Goal: Task Accomplishment & Management: Use online tool/utility

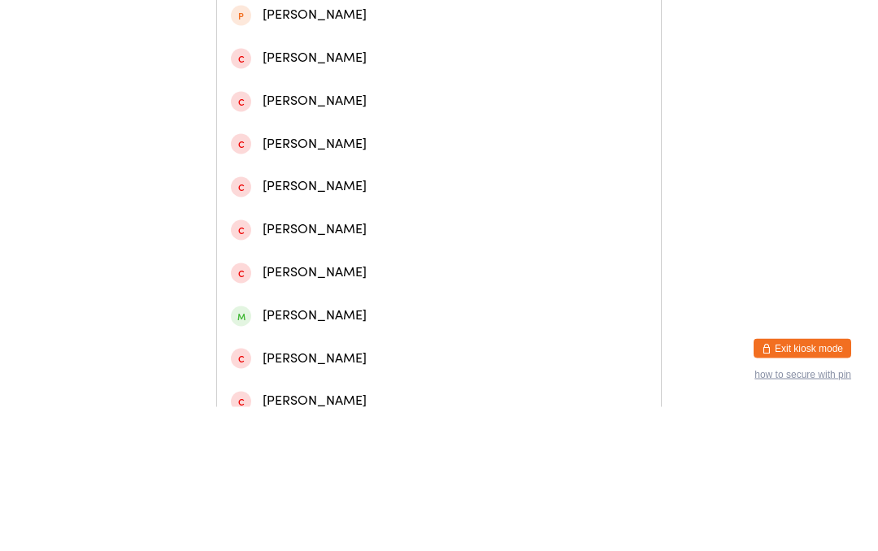
scroll to position [452, 0]
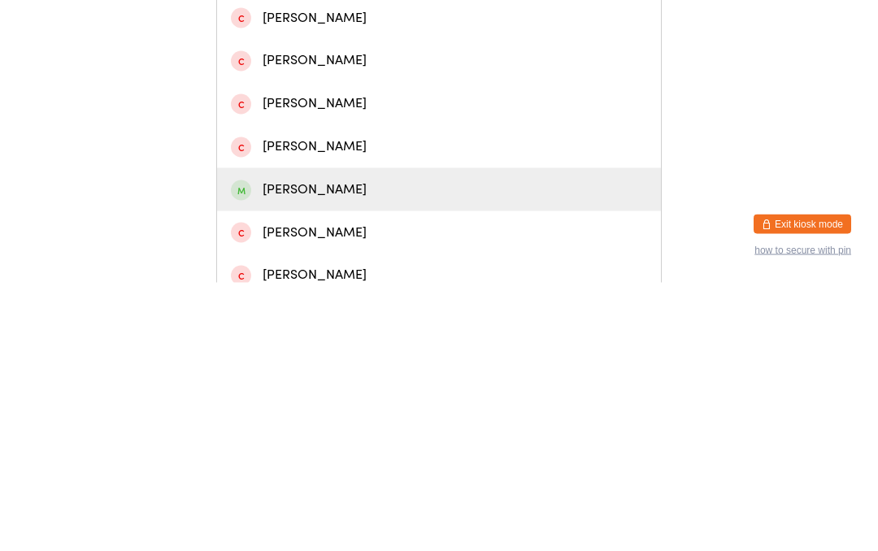
type input "[PERSON_NAME]"
click at [347, 447] on div "[PERSON_NAME]" at bounding box center [439, 458] width 416 height 22
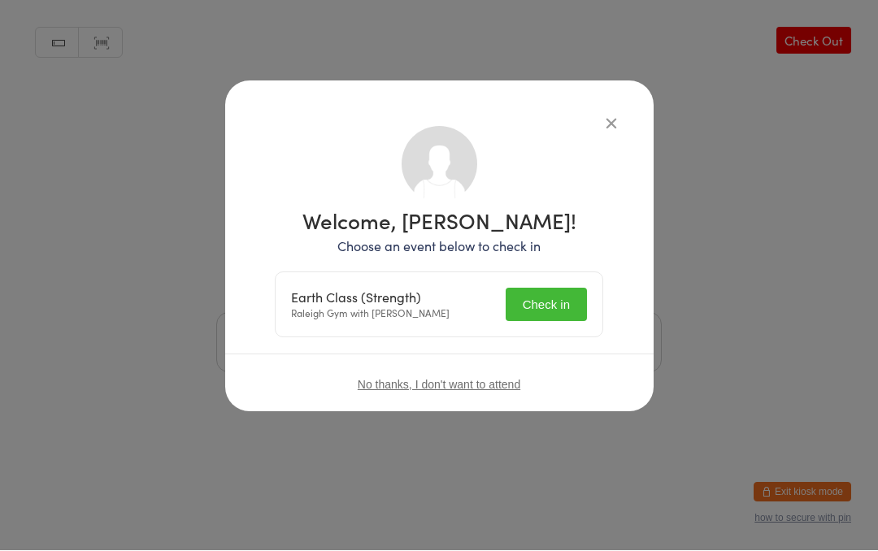
click at [554, 304] on button "Check in" at bounding box center [546, 305] width 81 height 33
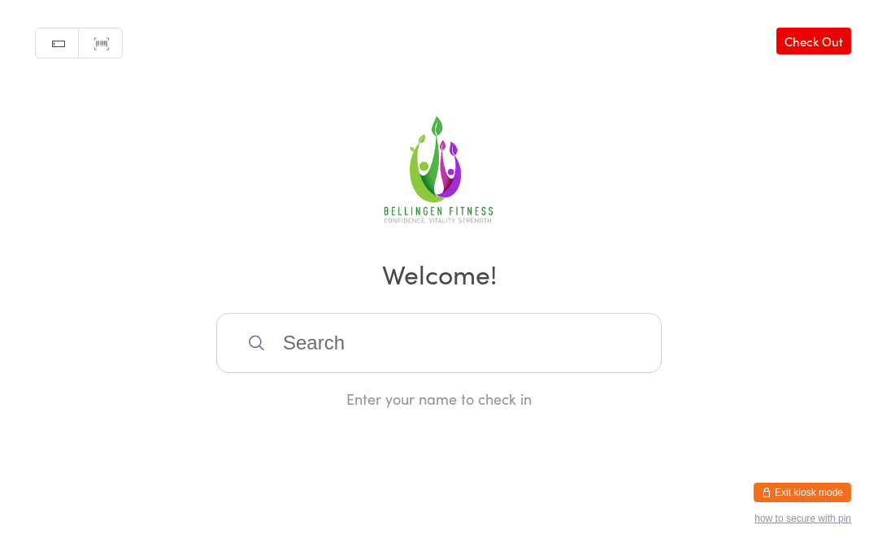
click at [368, 357] on input "search" at bounding box center [438, 343] width 445 height 60
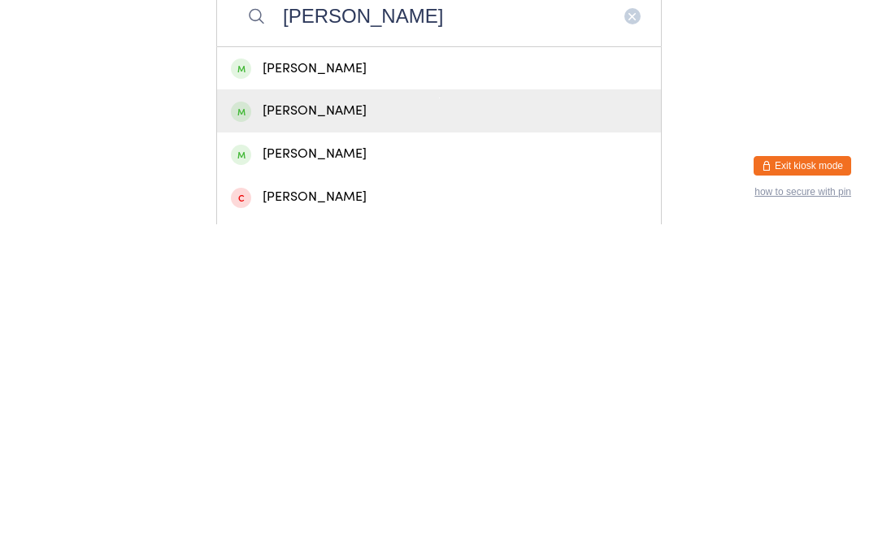
type input "[PERSON_NAME]"
click at [334, 427] on div "[PERSON_NAME]" at bounding box center [439, 438] width 416 height 22
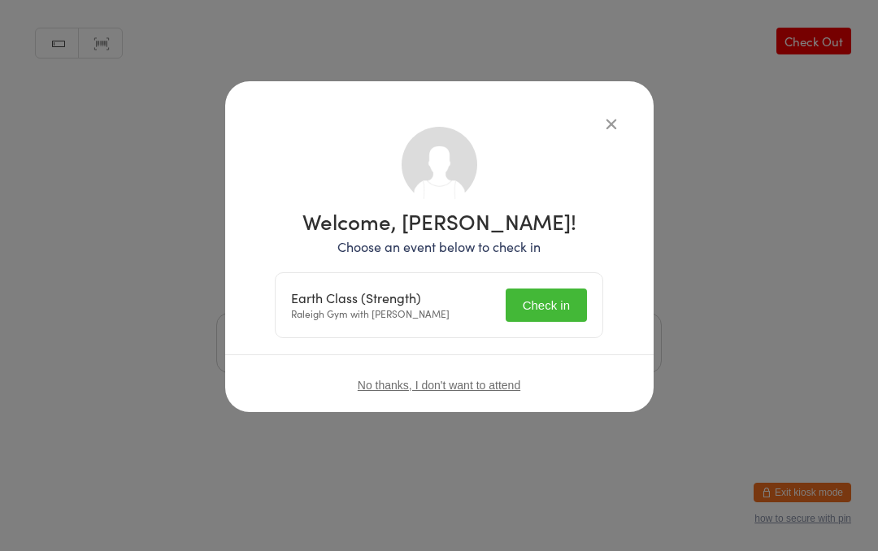
click at [541, 311] on button "Check in" at bounding box center [546, 305] width 81 height 33
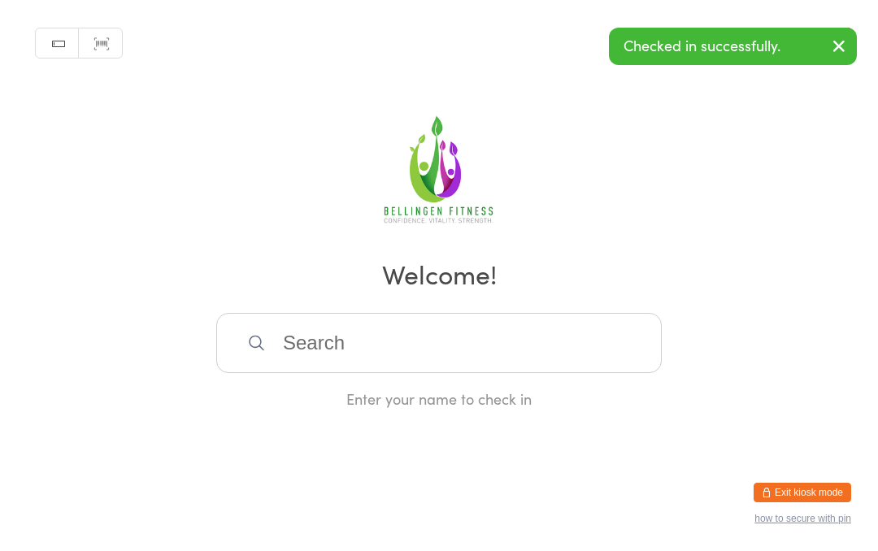
click at [460, 359] on input "search" at bounding box center [438, 343] width 445 height 60
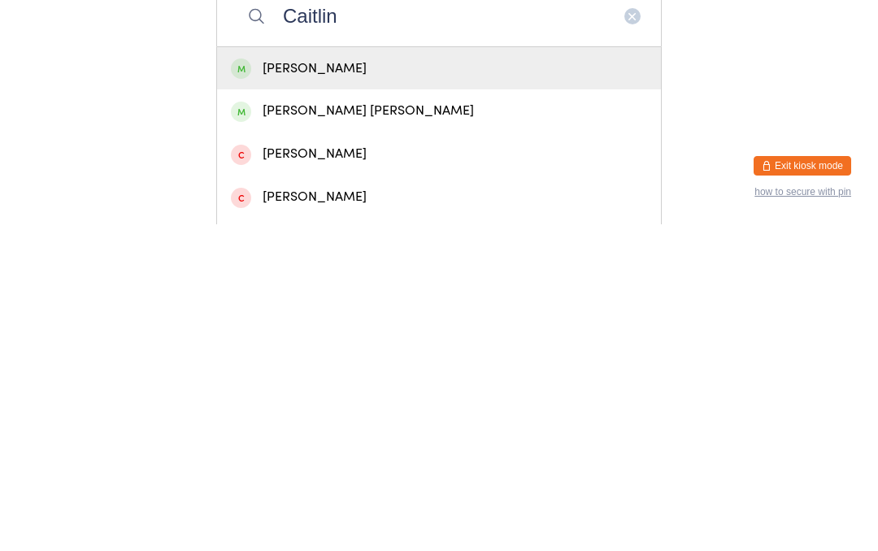
type input "Caitlin"
click at [426, 427] on div "[PERSON_NAME] [PERSON_NAME]" at bounding box center [439, 438] width 416 height 22
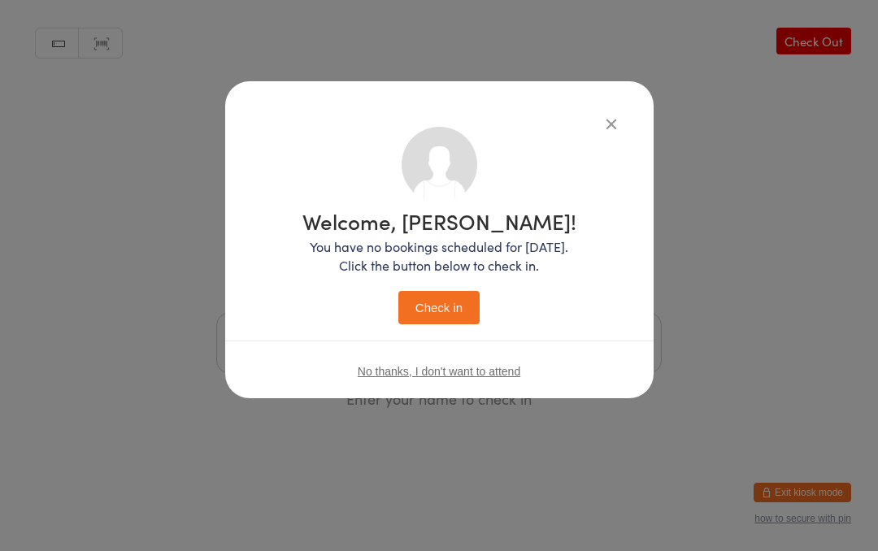
click at [457, 317] on button "Check in" at bounding box center [438, 307] width 81 height 33
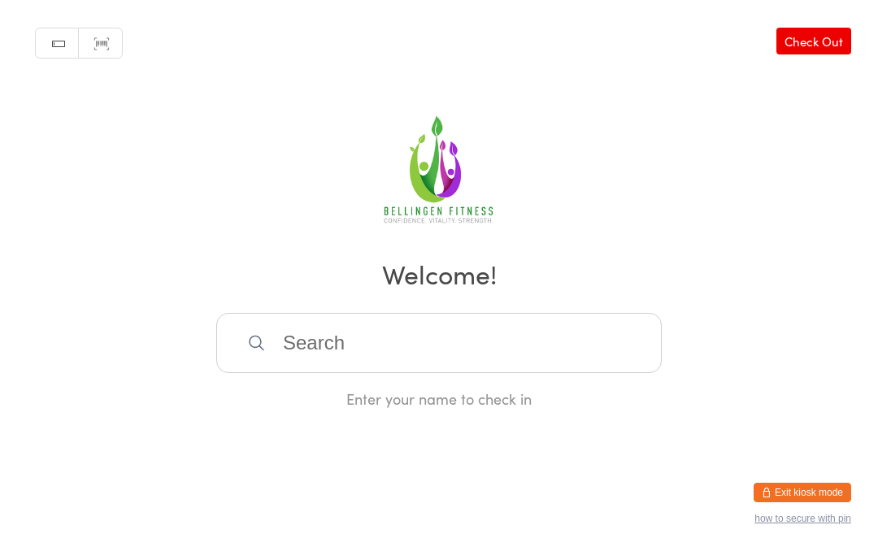
click at [327, 349] on input "search" at bounding box center [438, 343] width 445 height 60
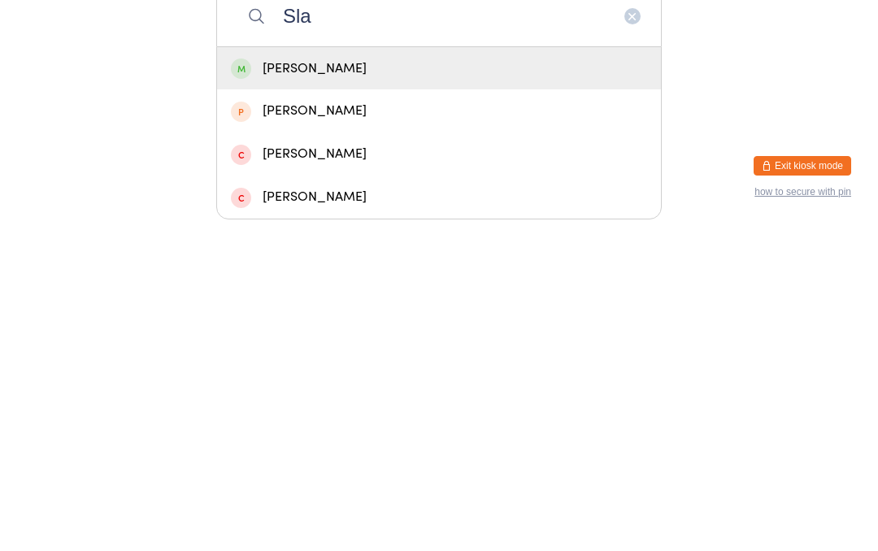
type input "Sla"
click at [285, 385] on div "[PERSON_NAME]" at bounding box center [439, 396] width 416 height 22
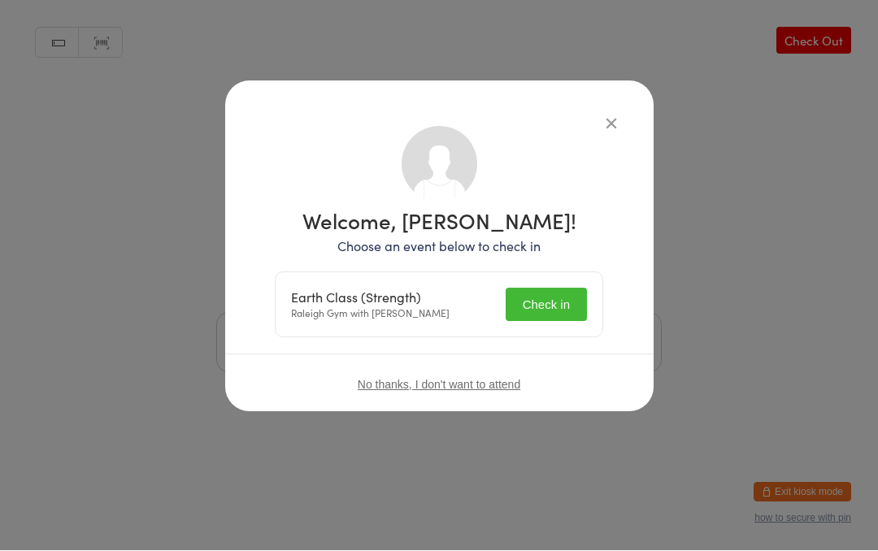
click at [550, 293] on button "Check in" at bounding box center [546, 305] width 81 height 33
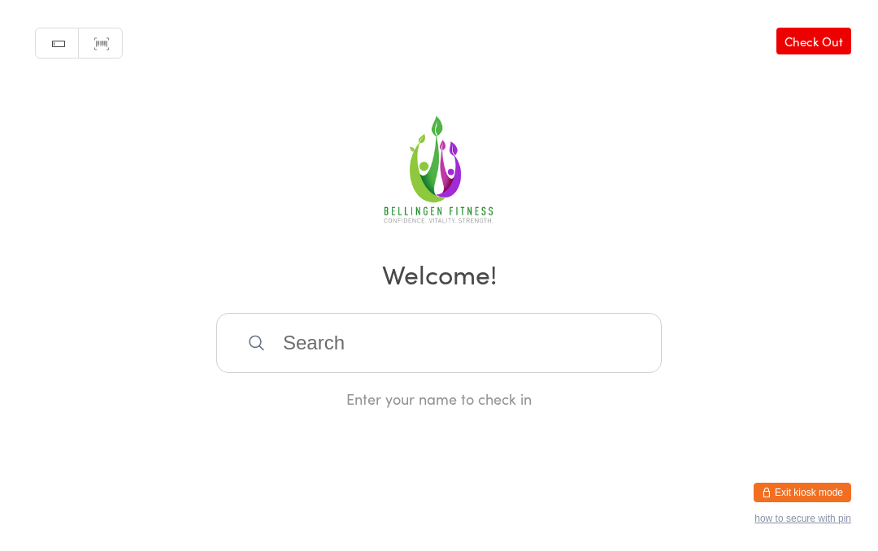
click at [345, 350] on input "search" at bounding box center [438, 343] width 445 height 60
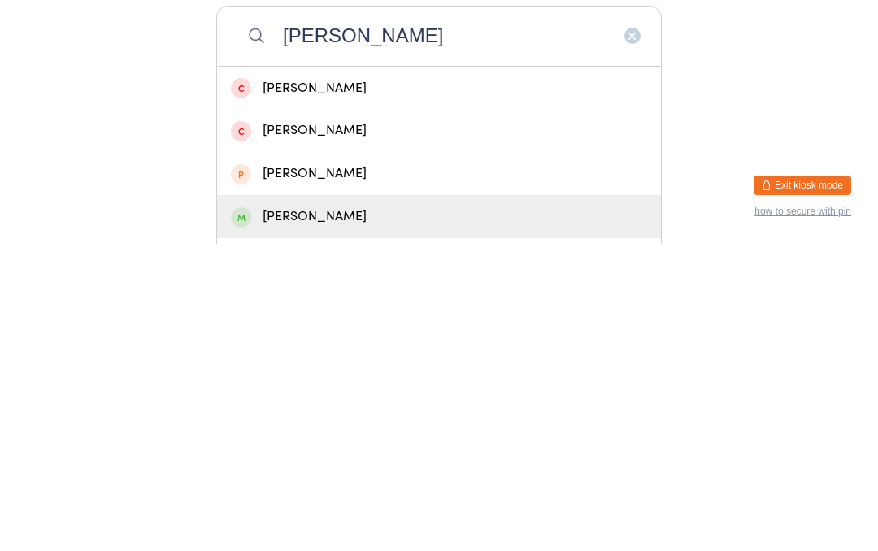
type input "[PERSON_NAME]"
click at [370, 513] on div "[PERSON_NAME]" at bounding box center [439, 524] width 416 height 22
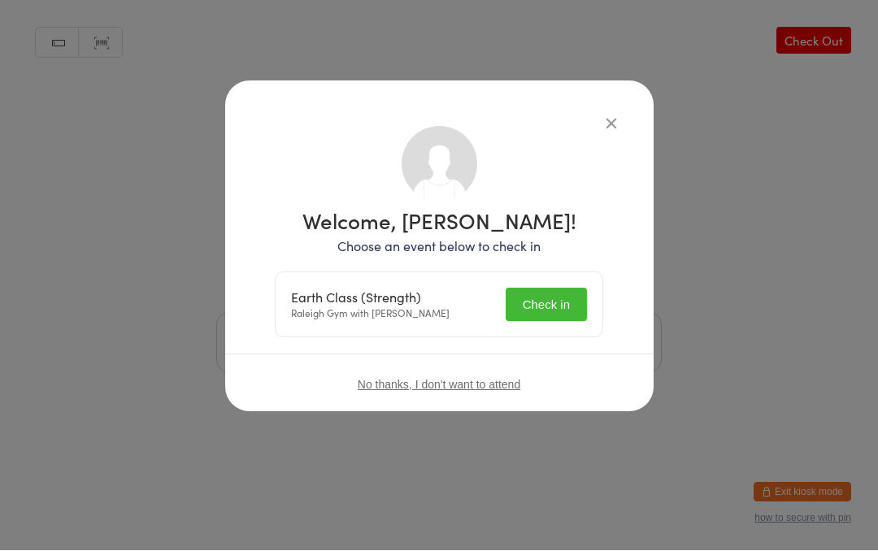
click at [547, 293] on button "Check in" at bounding box center [546, 305] width 81 height 33
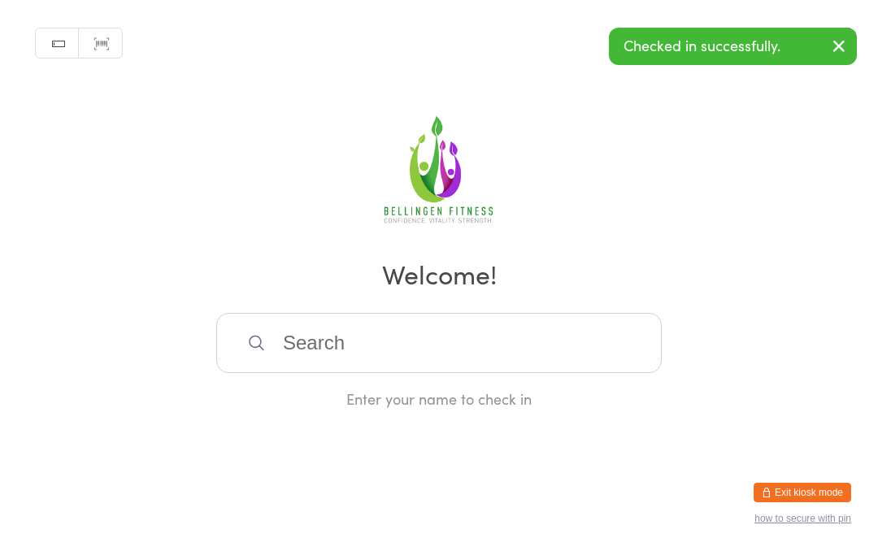
click at [337, 343] on input "search" at bounding box center [438, 343] width 445 height 60
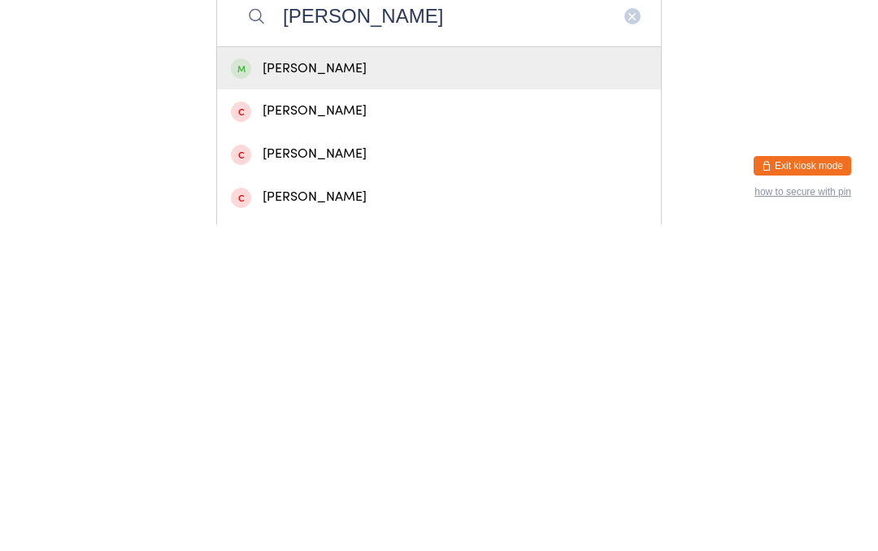
type input "[PERSON_NAME]"
click at [358, 385] on div "[PERSON_NAME]" at bounding box center [439, 396] width 416 height 22
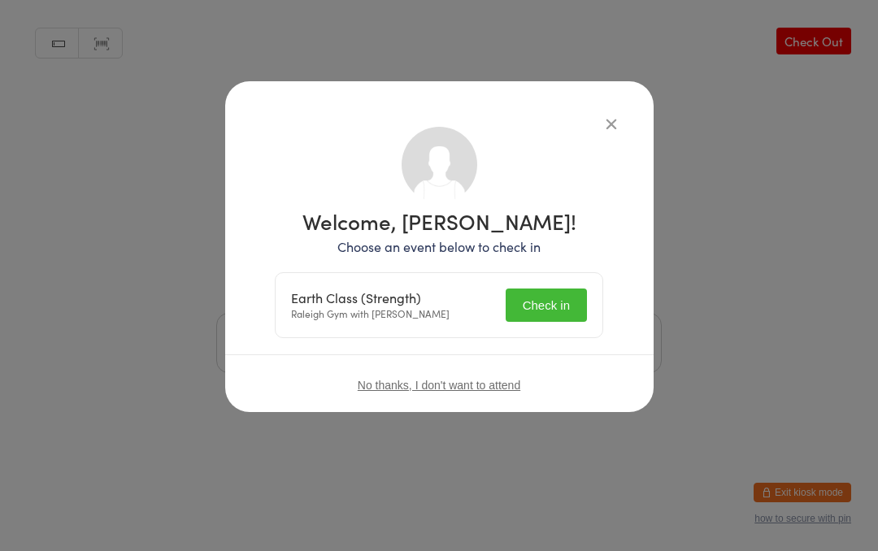
click at [548, 305] on button "Check in" at bounding box center [546, 305] width 81 height 33
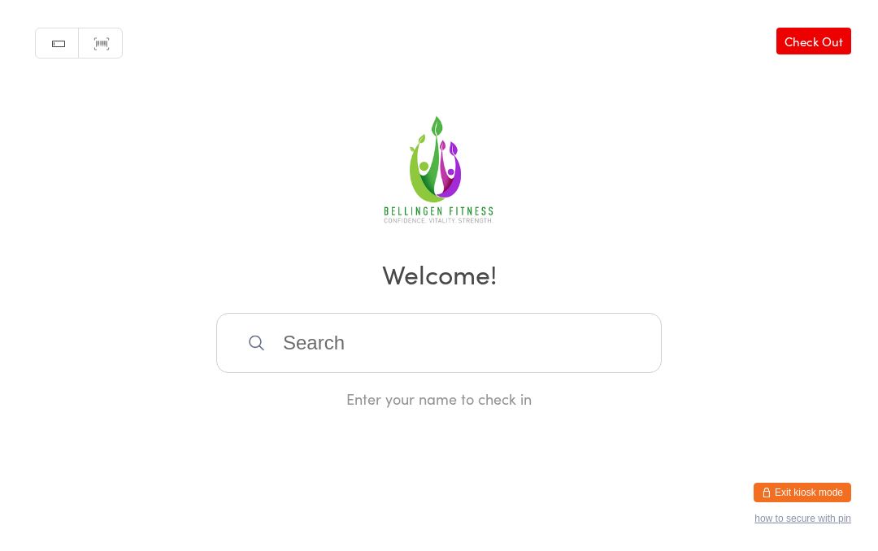
click at [309, 350] on input "search" at bounding box center [438, 343] width 445 height 60
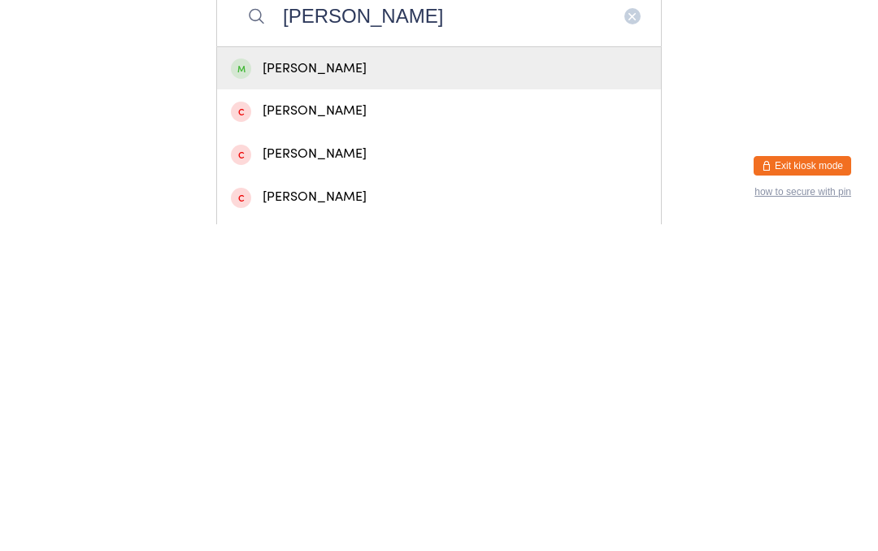
type input "[PERSON_NAME]"
click at [446, 385] on div "[PERSON_NAME]" at bounding box center [439, 396] width 416 height 22
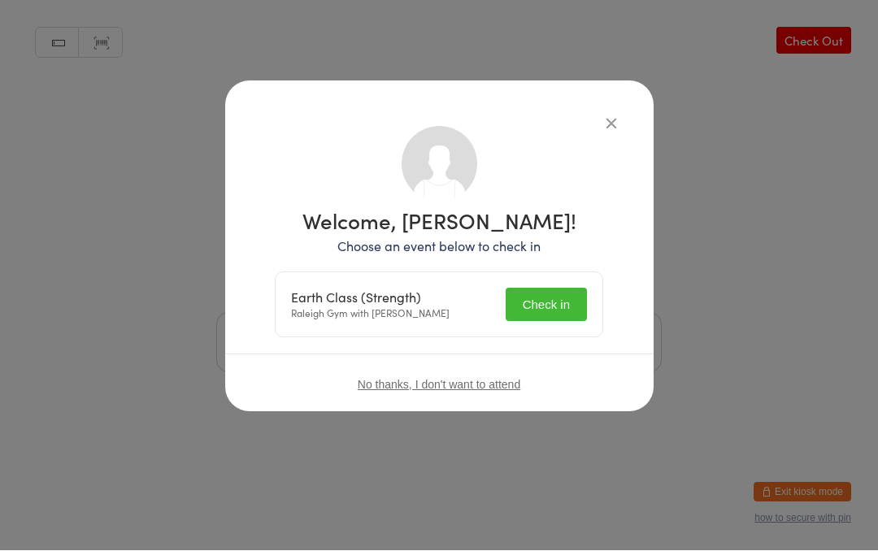
click at [546, 312] on button "Check in" at bounding box center [546, 305] width 81 height 33
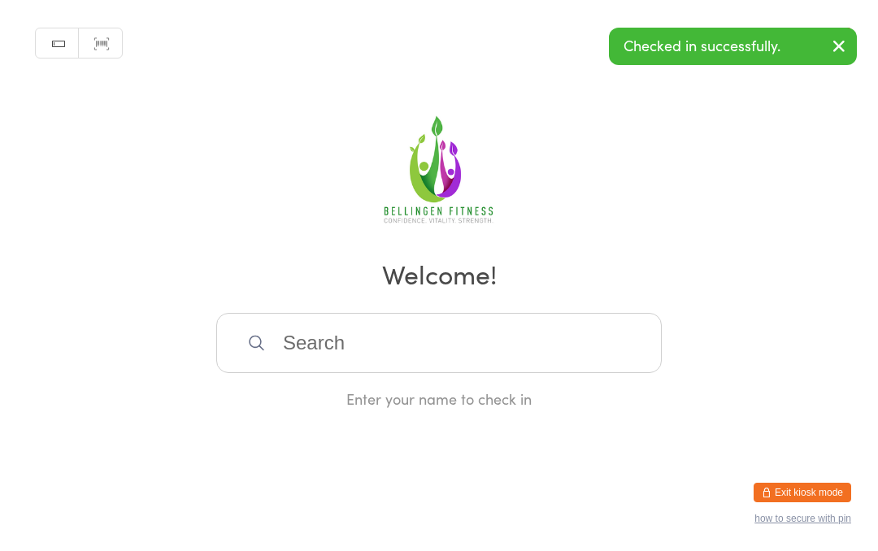
click at [309, 341] on input "search" at bounding box center [438, 343] width 445 height 60
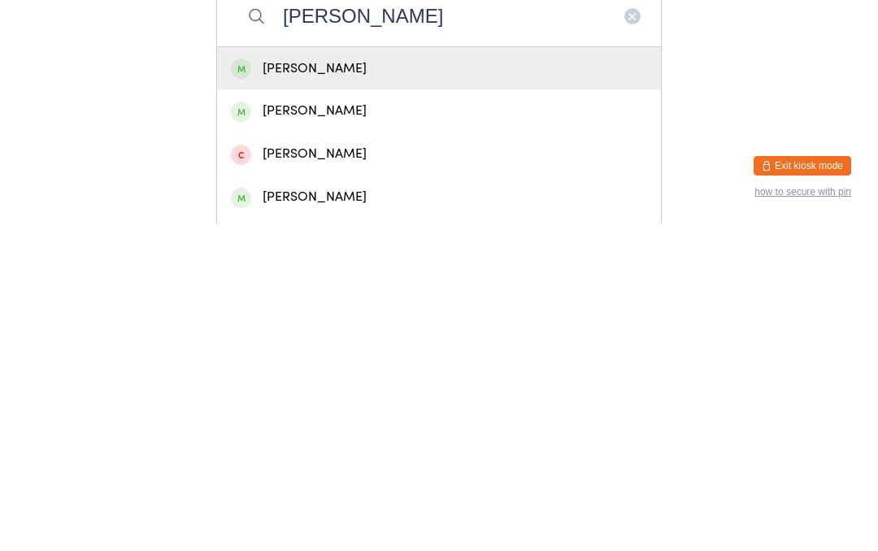
type input "[PERSON_NAME]"
click at [368, 385] on div "[PERSON_NAME]" at bounding box center [439, 396] width 416 height 22
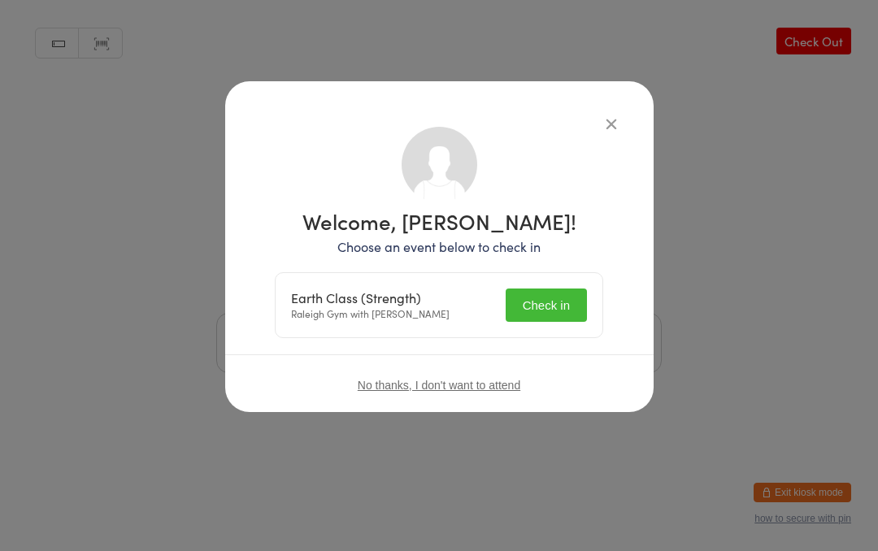
click at [565, 298] on button "Check in" at bounding box center [546, 305] width 81 height 33
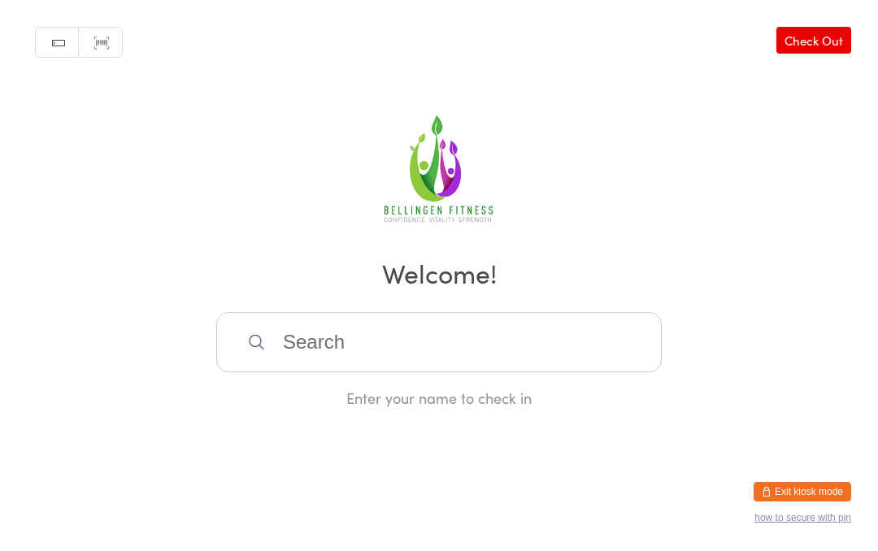
click at [540, 342] on input "search" at bounding box center [438, 343] width 445 height 60
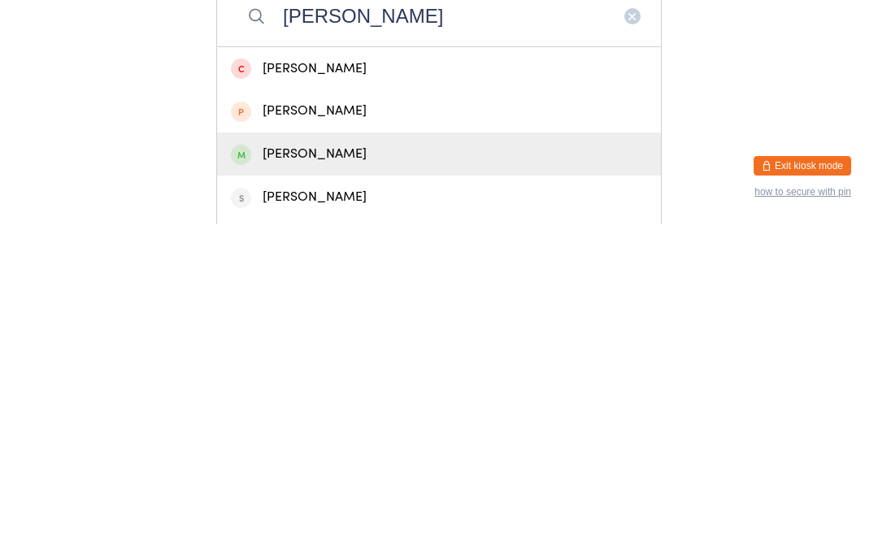
type input "[PERSON_NAME]"
click at [380, 470] on div "[PERSON_NAME]" at bounding box center [439, 481] width 416 height 22
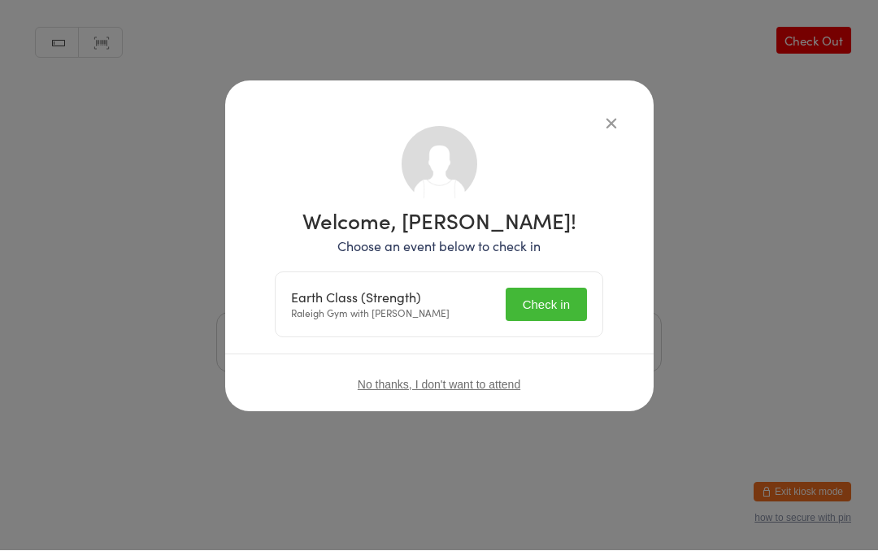
click at [550, 305] on button "Check in" at bounding box center [546, 305] width 81 height 33
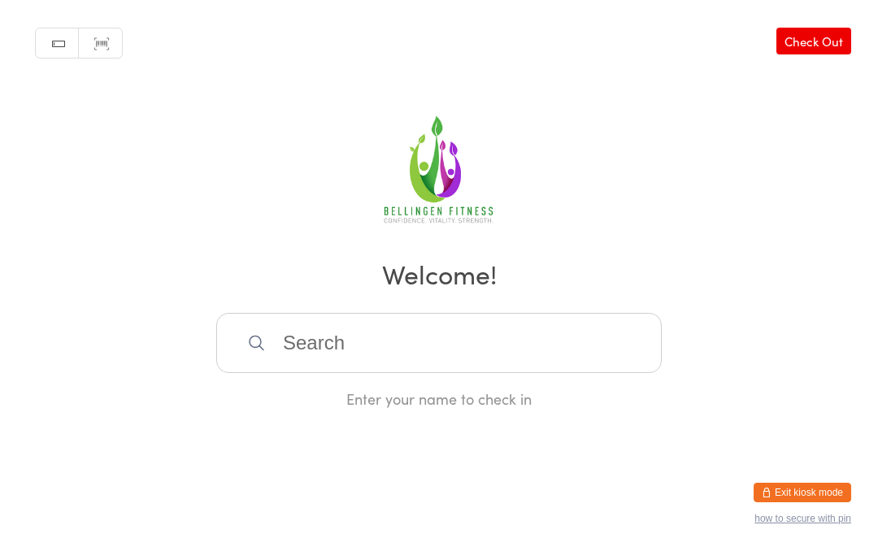
click at [494, 350] on input "search" at bounding box center [438, 343] width 445 height 60
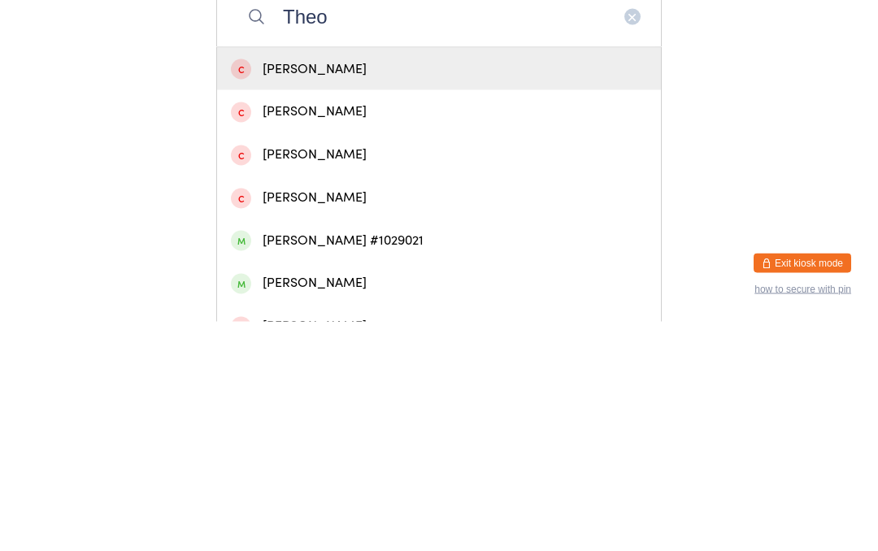
scroll to position [101, 0]
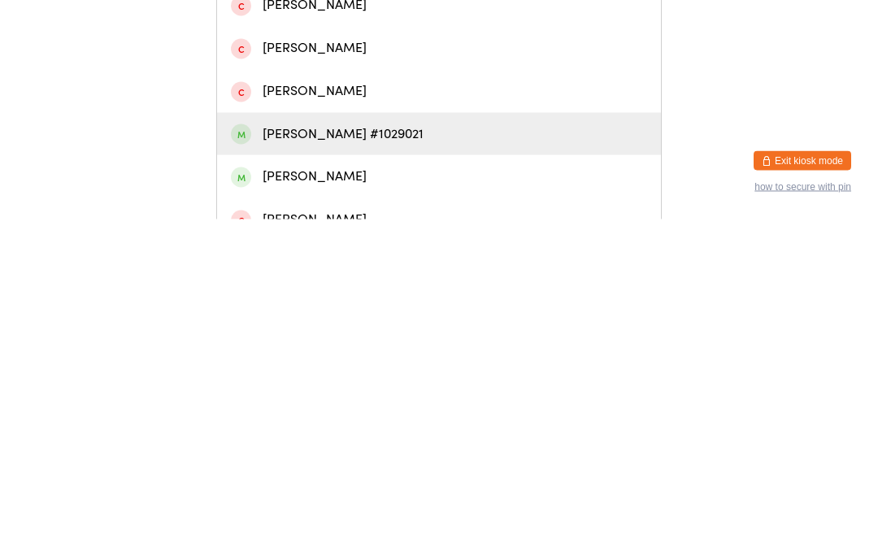
type input "Theo"
click at [367, 455] on div "[PERSON_NAME] #1029021" at bounding box center [439, 466] width 416 height 22
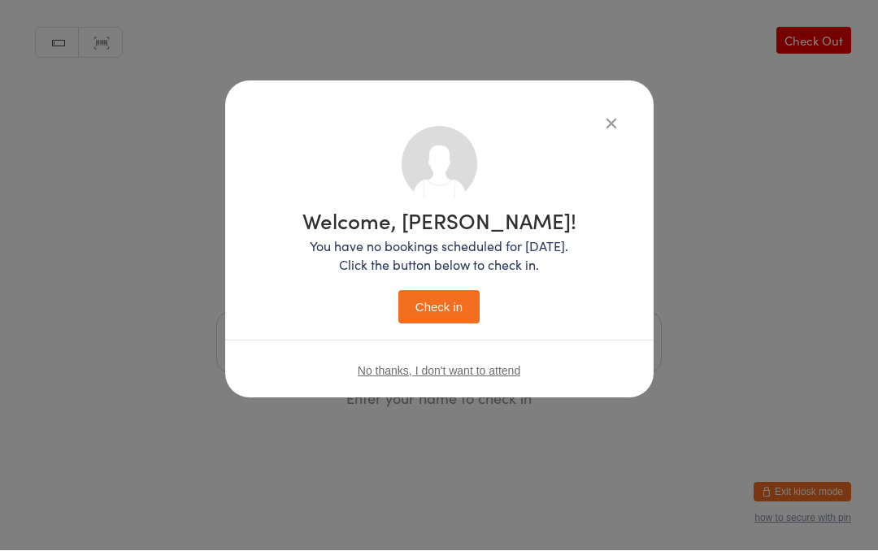
click at [448, 311] on button "Check in" at bounding box center [438, 307] width 81 height 33
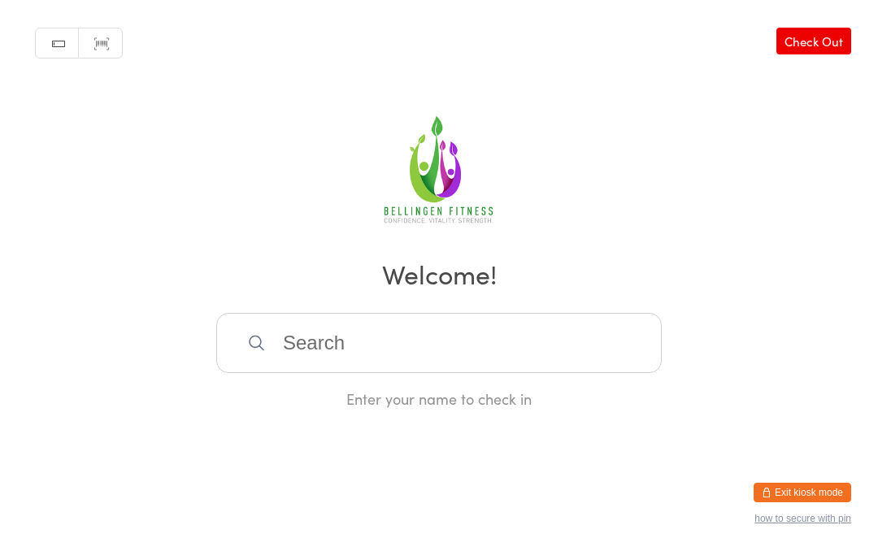
click at [440, 347] on input "search" at bounding box center [438, 343] width 445 height 60
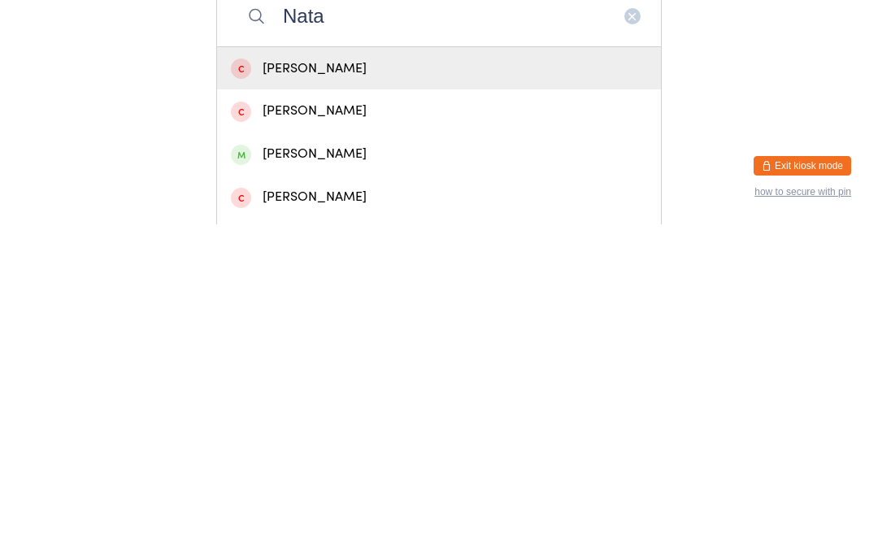
type input "Nata"
click at [312, 470] on div "[PERSON_NAME]" at bounding box center [439, 481] width 416 height 22
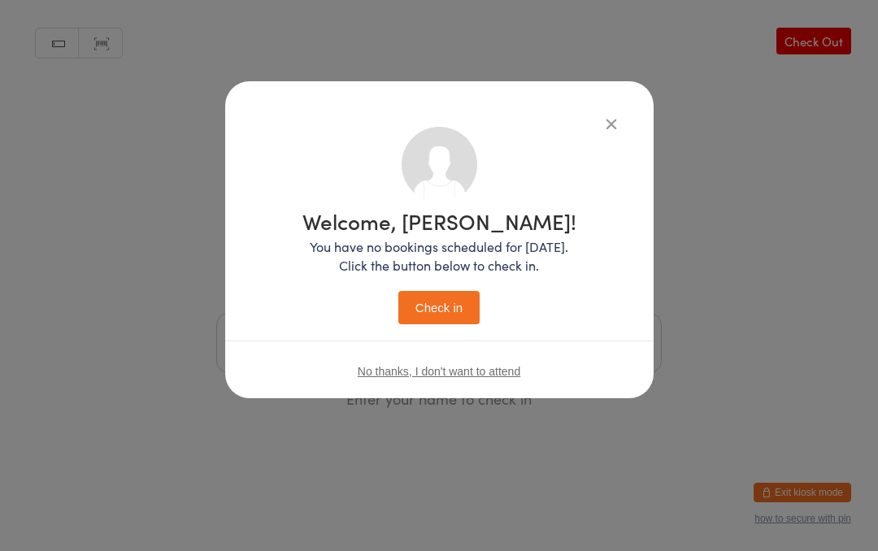
click at [455, 300] on button "Check in" at bounding box center [438, 307] width 81 height 33
